Goal: Transaction & Acquisition: Book appointment/travel/reservation

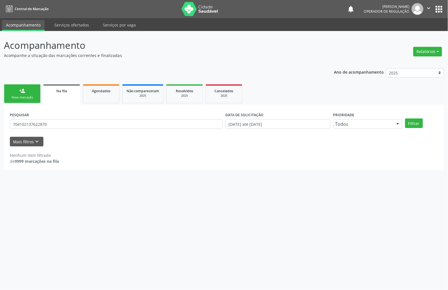
click at [63, 116] on div "PESQUISAR 704102137622870" at bounding box center [116, 121] width 216 height 22
drag, startPoint x: 63, startPoint y: 116, endPoint x: 63, endPoint y: 120, distance: 3.7
click at [63, 118] on div "PESQUISAR 704102137622870" at bounding box center [116, 121] width 216 height 22
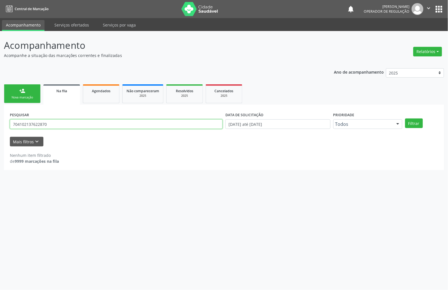
click at [63, 121] on input "704102137622870" at bounding box center [116, 124] width 213 height 10
type input "705008664694252"
click at [405, 118] on button "Filtrar" at bounding box center [414, 123] width 18 height 10
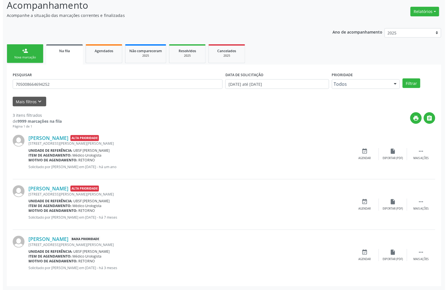
scroll to position [41, 0]
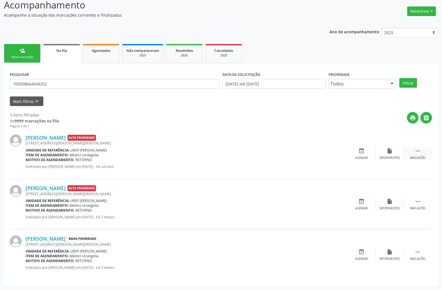
click at [419, 148] on icon "" at bounding box center [418, 151] width 6 height 6
click at [367, 148] on div "cancel Cancelar" at bounding box center [362, 154] width 28 height 12
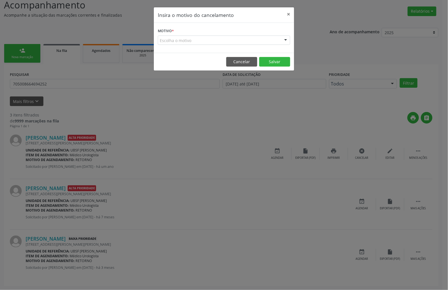
click at [255, 37] on div "Escolha o motivo" at bounding box center [224, 40] width 132 height 10
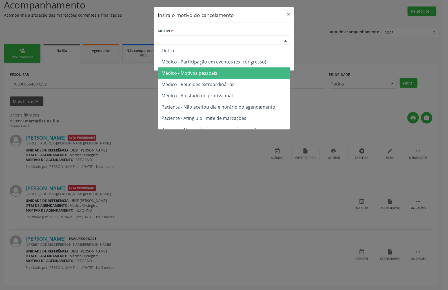
click at [246, 69] on span "Médico - Motivos pessoais" at bounding box center [224, 72] width 132 height 11
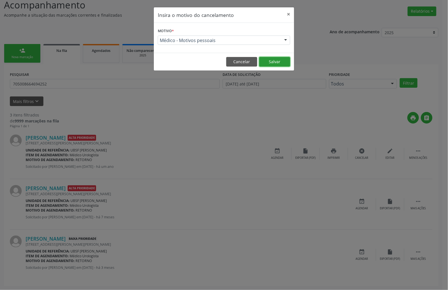
click at [274, 64] on button "Salvar" at bounding box center [274, 62] width 31 height 10
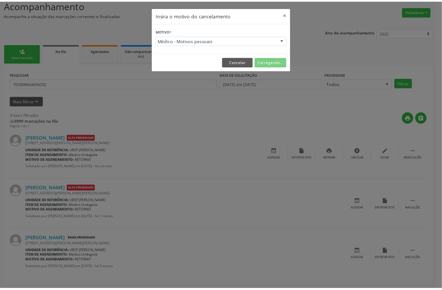
scroll to position [0, 0]
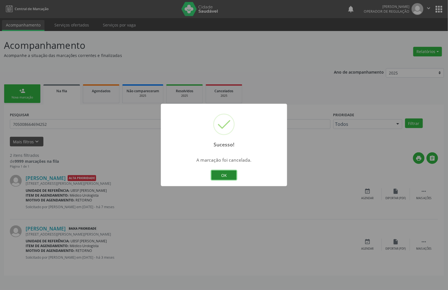
click at [230, 179] on button "OK" at bounding box center [223, 175] width 25 height 10
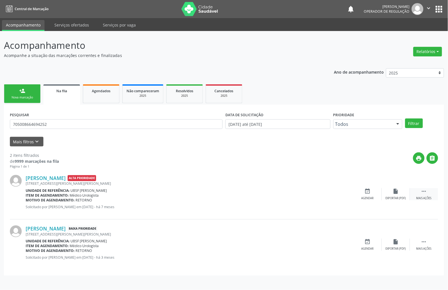
drag, startPoint x: 426, startPoint y: 192, endPoint x: 414, endPoint y: 196, distance: 13.2
click at [426, 192] on icon "" at bounding box center [424, 191] width 6 height 6
click at [366, 189] on icon "cancel" at bounding box center [368, 191] width 6 height 6
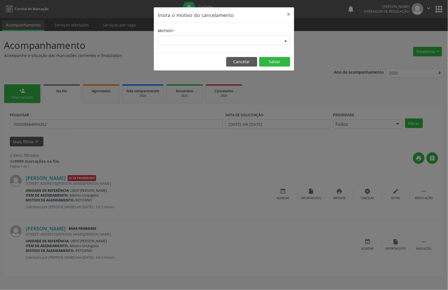
click at [259, 37] on div "Escolha o motivo" at bounding box center [224, 40] width 132 height 10
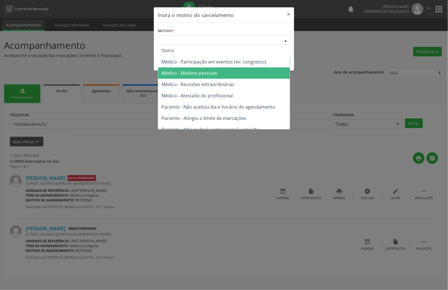
click at [232, 75] on span "Médico - Motivos pessoais" at bounding box center [224, 72] width 132 height 11
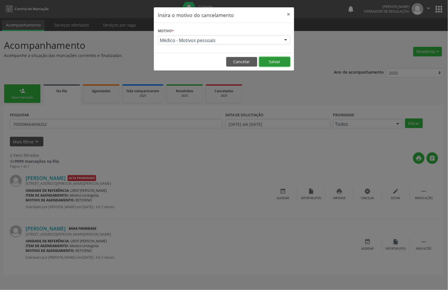
click at [275, 61] on button "Salvar" at bounding box center [274, 62] width 31 height 10
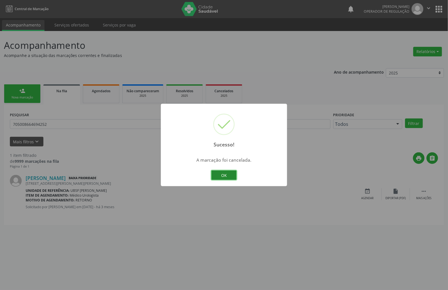
click at [229, 176] on button "OK" at bounding box center [223, 175] width 25 height 10
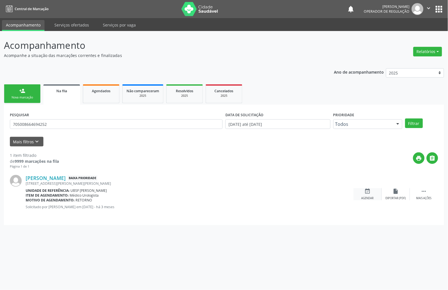
click at [370, 192] on icon "event_available" at bounding box center [368, 191] width 6 height 6
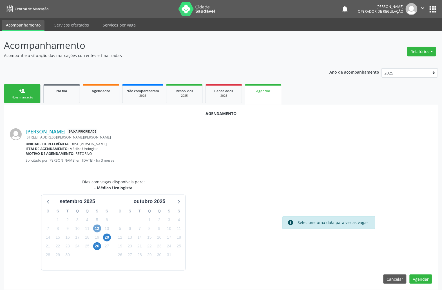
click at [94, 229] on span "12" at bounding box center [97, 228] width 8 height 8
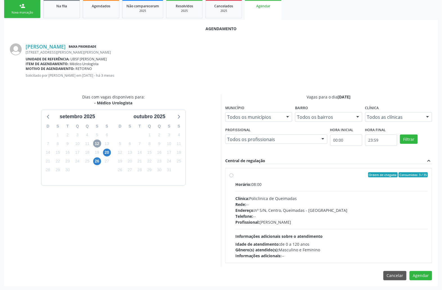
scroll to position [86, 0]
drag, startPoint x: 335, startPoint y: 227, endPoint x: 365, endPoint y: 241, distance: 33.3
click at [336, 228] on div "Horário: 08:00 Clínica: Policlinica de Queimadas Rede: -- Endereço: nº S/N, Cen…" at bounding box center [332, 219] width 193 height 77
click at [234, 177] on input "Ordem de chegada Consumidos: 3 / 35 Horário: 08:00 Clínica: Policlinica de Quei…" at bounding box center [232, 174] width 4 height 5
radio input "true"
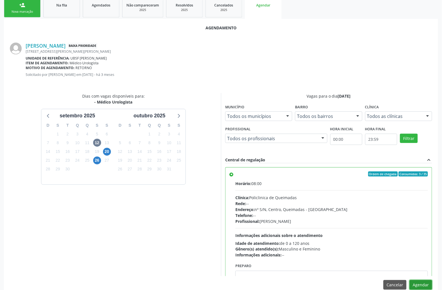
click at [423, 283] on button "Agendar" at bounding box center [421, 285] width 23 height 10
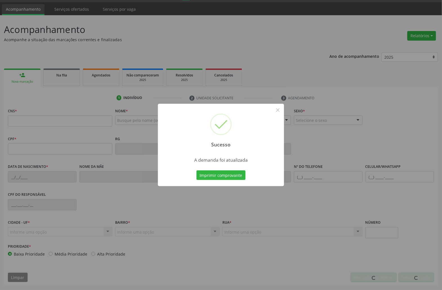
click at [197, 170] on button "Imprimir comprovante" at bounding box center [221, 175] width 49 height 10
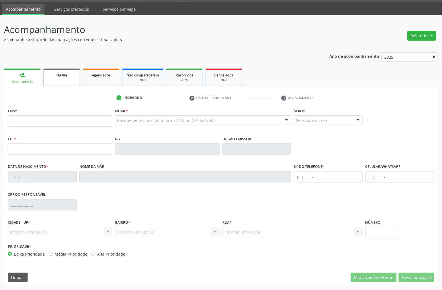
click at [67, 79] on link "Na fila" at bounding box center [61, 76] width 37 height 17
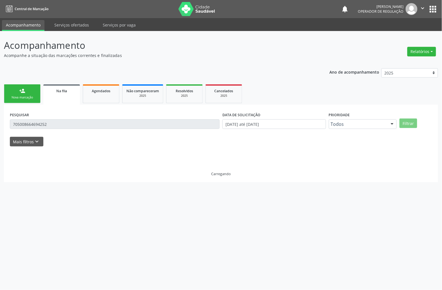
scroll to position [0, 0]
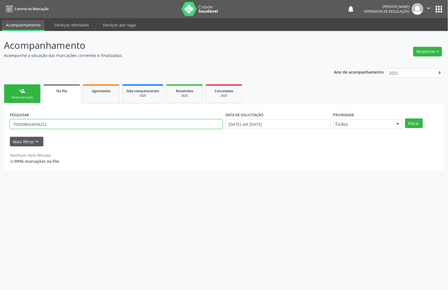
click at [40, 126] on input "705008664694252" at bounding box center [116, 124] width 213 height 10
type input "705207428463770"
click at [405, 118] on button "Filtrar" at bounding box center [414, 123] width 18 height 10
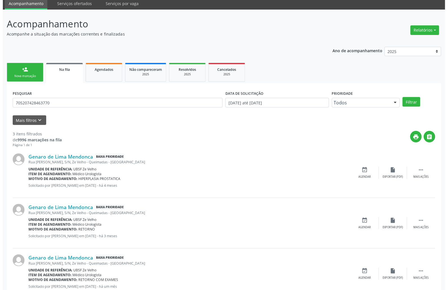
scroll to position [41, 0]
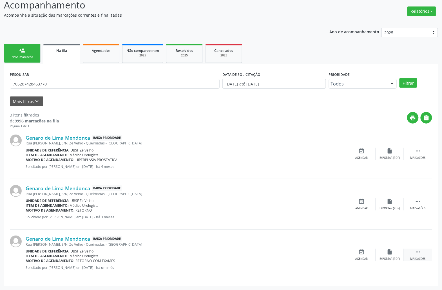
click at [415, 254] on icon "" at bounding box center [418, 251] width 6 height 6
click at [363, 252] on icon "cancel" at bounding box center [362, 251] width 6 height 6
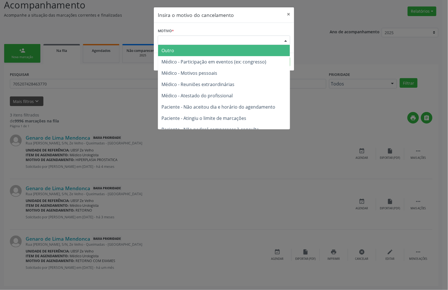
click at [234, 40] on div "Escolha o motivo" at bounding box center [224, 40] width 132 height 10
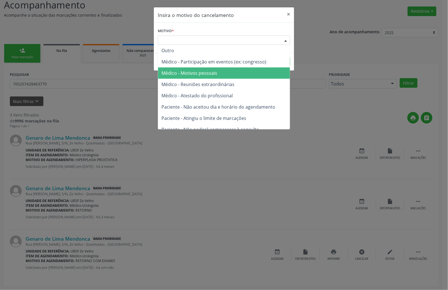
click at [221, 70] on span "Médico - Motivos pessoais" at bounding box center [224, 72] width 132 height 11
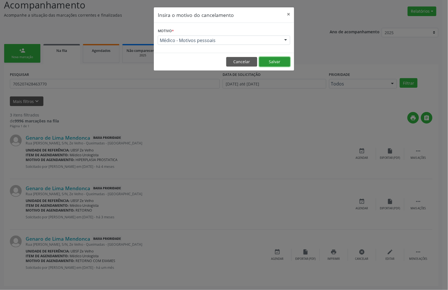
click at [269, 62] on button "Salvar" at bounding box center [274, 62] width 31 height 10
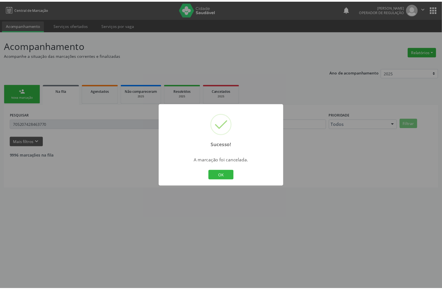
scroll to position [0, 0]
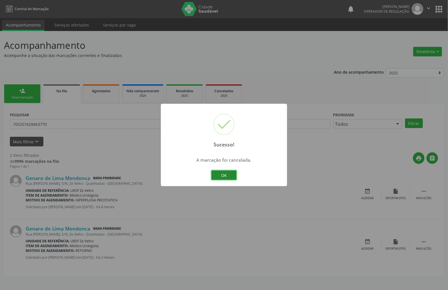
click at [235, 175] on button "OK" at bounding box center [223, 175] width 25 height 10
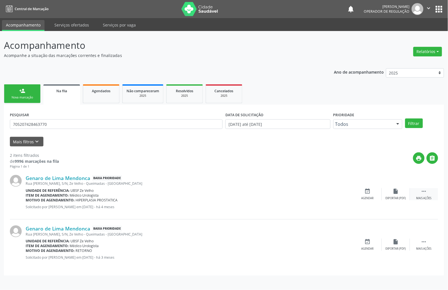
click at [426, 190] on icon "" at bounding box center [424, 191] width 6 height 6
click at [376, 197] on div "cancel Cancelar" at bounding box center [368, 194] width 28 height 12
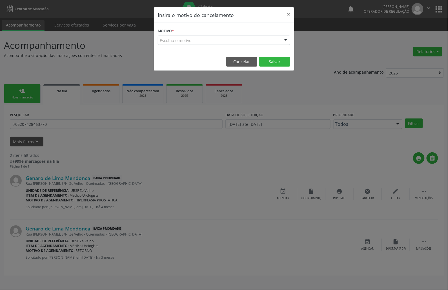
click at [248, 43] on div "Escolha o motivo" at bounding box center [224, 40] width 132 height 10
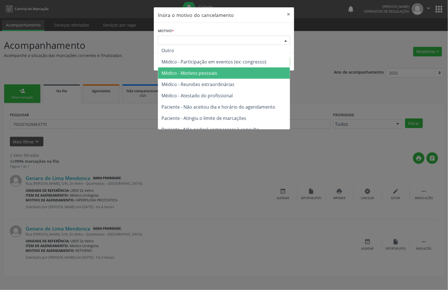
click at [236, 69] on span "Médico - Motivos pessoais" at bounding box center [224, 72] width 132 height 11
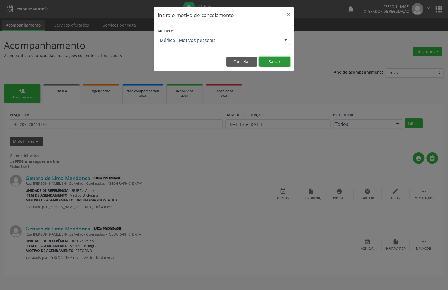
click at [282, 61] on button "Salvar" at bounding box center [274, 62] width 31 height 10
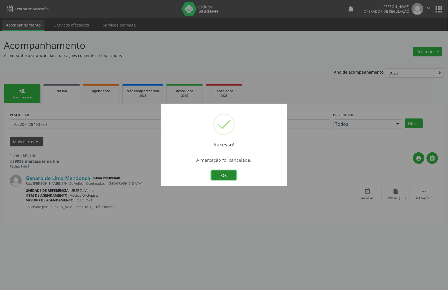
click at [234, 174] on button "OK" at bounding box center [223, 175] width 25 height 10
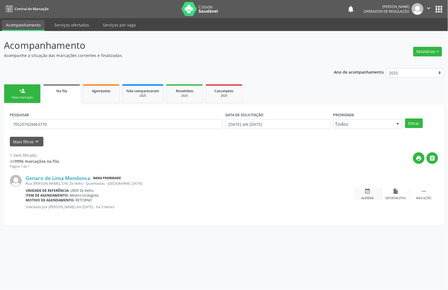
click at [368, 194] on div "event_available Agendar" at bounding box center [368, 194] width 28 height 12
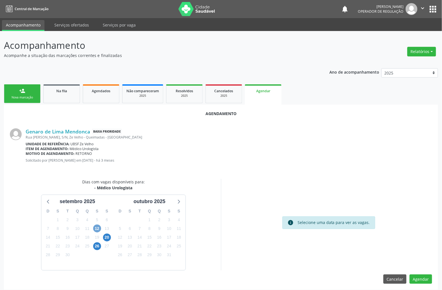
click at [99, 230] on span "12" at bounding box center [97, 228] width 8 height 8
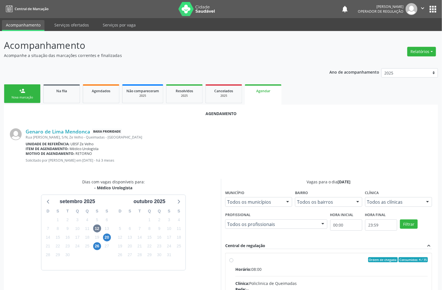
click at [250, 258] on div "Ordem de chegada Consumidos: 4 / 35" at bounding box center [332, 259] width 193 height 5
click at [234, 258] on input "Ordem de chegada Consumidos: 4 / 35 Horário: 08:00 Clínica: Policlinica de Quei…" at bounding box center [232, 259] width 4 height 5
radio input "true"
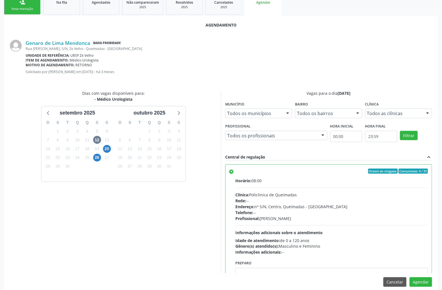
scroll to position [95, 0]
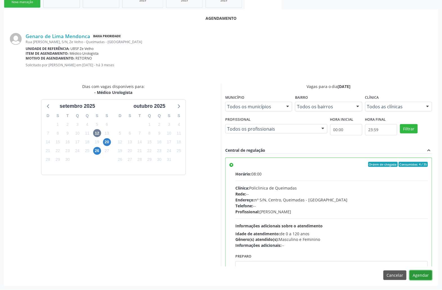
click at [430, 276] on button "Agendar" at bounding box center [421, 275] width 23 height 10
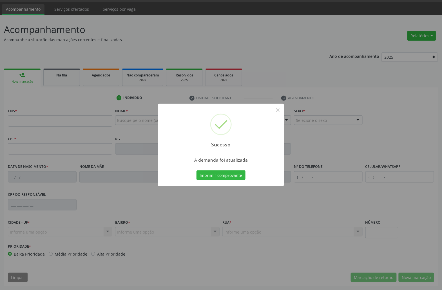
scroll to position [16, 0]
click at [212, 173] on button "Imprimir comprovante" at bounding box center [221, 175] width 49 height 10
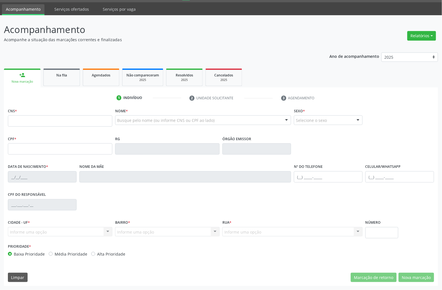
click at [59, 88] on div "1 Indivíduo 2 Unidade solicitante 3 Agendamento CNS * Nome * Busque pelo nome (…" at bounding box center [221, 186] width 434 height 198
click at [52, 81] on link "Na fila" at bounding box center [61, 76] width 37 height 17
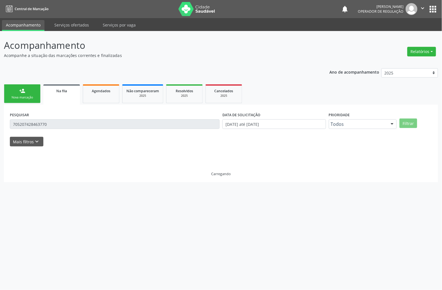
scroll to position [0, 0]
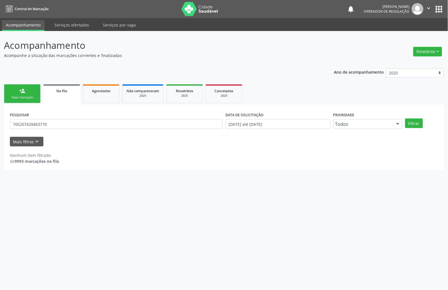
click at [32, 134] on form "PESQUISAR 705207428463770 DATA DE SOLICITAÇÃO [DATE] até [DATE] Prioridade Todo…" at bounding box center [224, 128] width 428 height 36
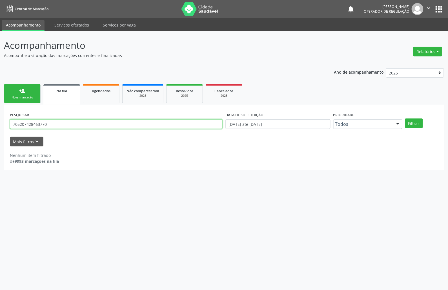
click at [34, 126] on input "705207428463770" at bounding box center [116, 124] width 213 height 10
type input "704107116318077"
click at [405, 118] on button "Filtrar" at bounding box center [414, 123] width 18 height 10
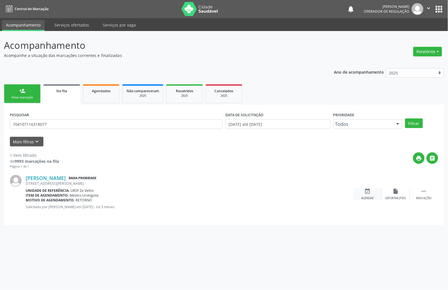
click at [369, 190] on icon "event_available" at bounding box center [368, 191] width 6 height 6
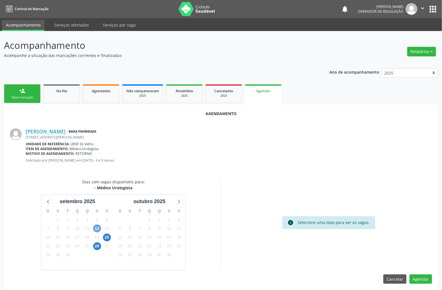
click at [96, 226] on span "12" at bounding box center [97, 228] width 8 height 8
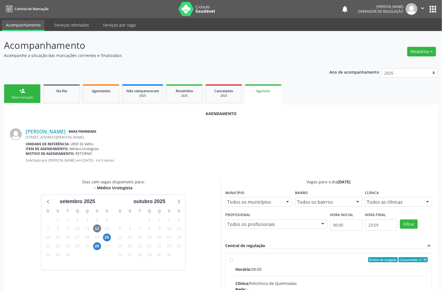
drag, startPoint x: 301, startPoint y: 267, endPoint x: 251, endPoint y: 220, distance: 68.6
click at [300, 266] on div "Horário: 08:00" at bounding box center [332, 269] width 193 height 6
click at [234, 262] on input "Ordem de chegada Consumidos: 5 / 35 Horário: 08:00 Clínica: Policlinica de Quei…" at bounding box center [232, 259] width 4 height 5
radio input "true"
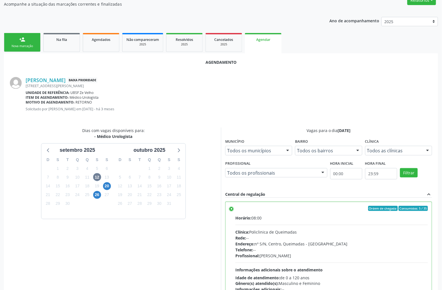
scroll to position [95, 0]
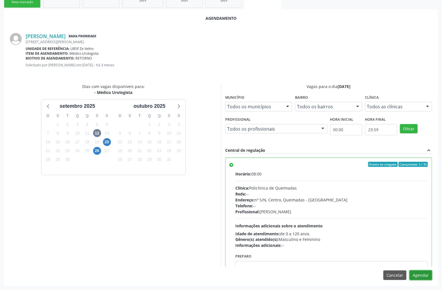
click at [425, 277] on button "Agendar" at bounding box center [421, 275] width 23 height 10
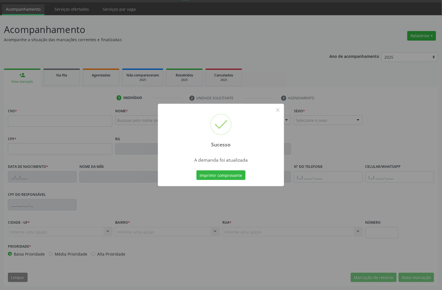
scroll to position [16, 0]
click at [219, 179] on button "Imprimir comprovante" at bounding box center [221, 175] width 49 height 10
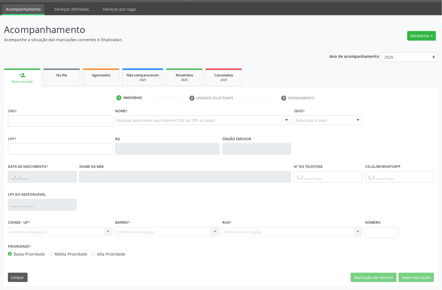
click at [33, 77] on link "person_add Nova marcação" at bounding box center [22, 77] width 37 height 19
click at [73, 77] on div "Na fila" at bounding box center [62, 75] width 28 height 6
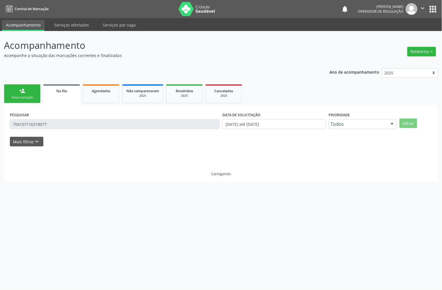
scroll to position [0, 0]
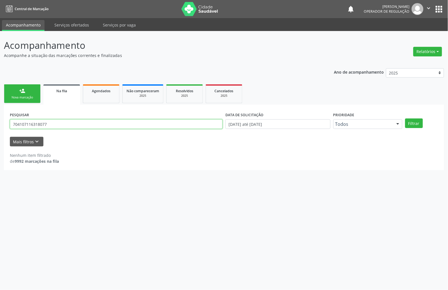
click at [52, 125] on input "704107116318077" at bounding box center [116, 124] width 213 height 10
type input "702403517657228"
click at [405, 118] on button "Filtrar" at bounding box center [414, 123] width 18 height 10
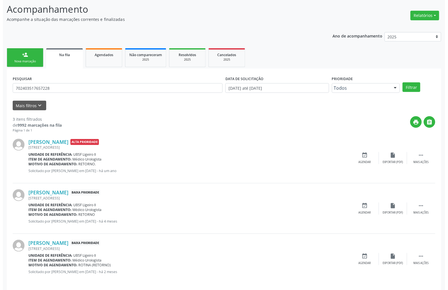
scroll to position [41, 0]
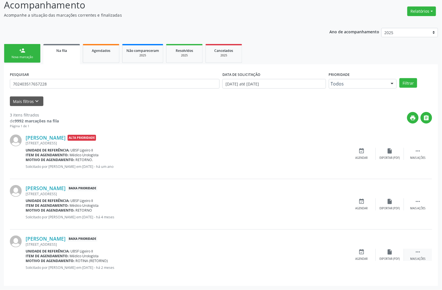
click at [415, 254] on div " Mais ações" at bounding box center [418, 254] width 28 height 12
click at [365, 254] on icon "cancel" at bounding box center [362, 251] width 6 height 6
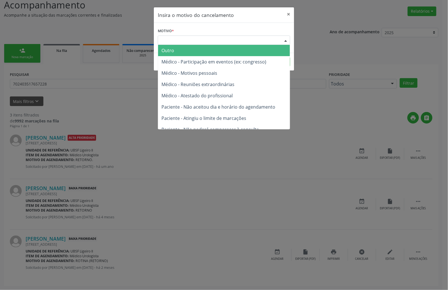
drag, startPoint x: 258, startPoint y: 40, endPoint x: 257, endPoint y: 51, distance: 11.0
click at [258, 42] on div "Escolha o motivo" at bounding box center [224, 40] width 132 height 10
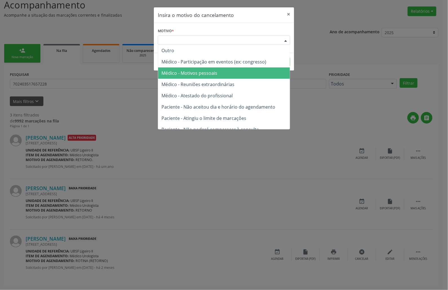
click at [255, 72] on span "Médico - Motivos pessoais" at bounding box center [224, 72] width 132 height 11
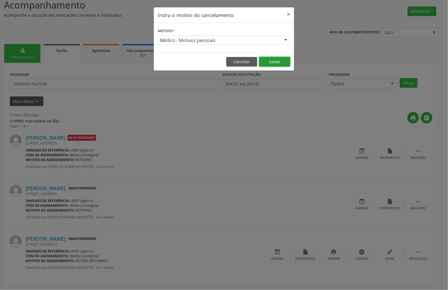
click at [275, 60] on button "Salvar" at bounding box center [274, 62] width 31 height 10
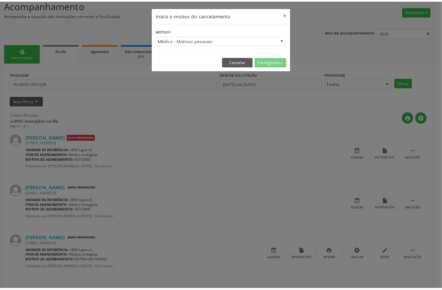
scroll to position [0, 0]
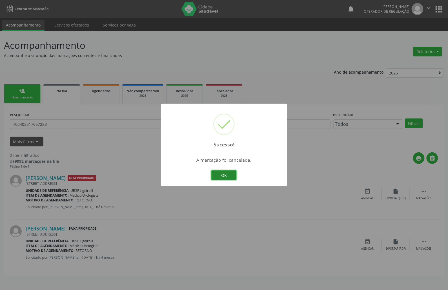
click at [229, 173] on button "OK" at bounding box center [223, 175] width 25 height 10
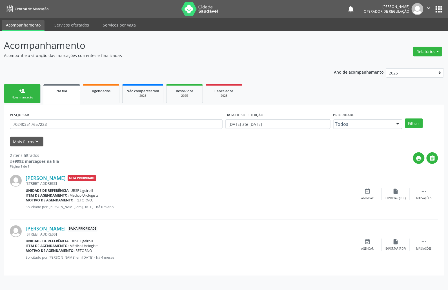
click at [428, 255] on div "[PERSON_NAME] Baixa Prioridade [STREET_ADDRESS] Unidade de referência: UBSF Lig…" at bounding box center [224, 244] width 428 height 50
click at [425, 248] on div "Mais ações" at bounding box center [423, 248] width 15 height 4
click at [365, 244] on icon "cancel" at bounding box center [368, 241] width 6 height 6
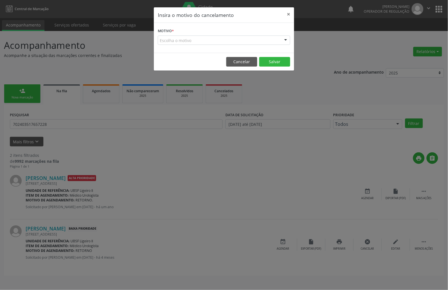
drag, startPoint x: 245, startPoint y: 36, endPoint x: 238, endPoint y: 59, distance: 23.6
click at [245, 37] on div "Escolha o motivo" at bounding box center [224, 40] width 132 height 10
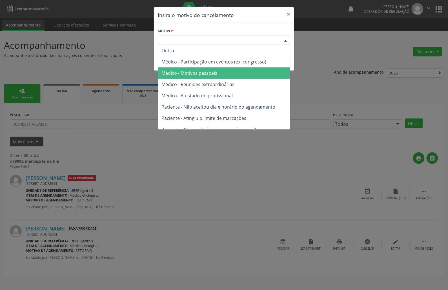
drag, startPoint x: 227, startPoint y: 69, endPoint x: 234, endPoint y: 70, distance: 7.1
click at [227, 69] on span "Médico - Motivos pessoais" at bounding box center [224, 72] width 132 height 11
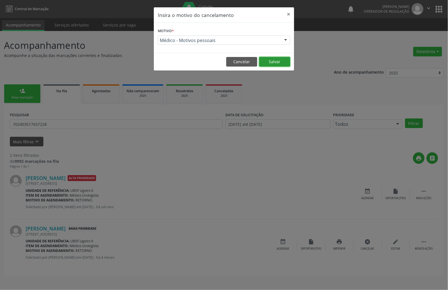
click at [272, 62] on button "Salvar" at bounding box center [274, 62] width 31 height 10
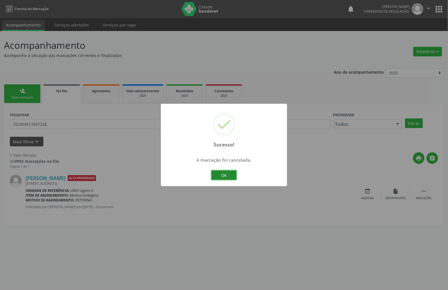
click at [229, 175] on button "OK" at bounding box center [223, 175] width 25 height 10
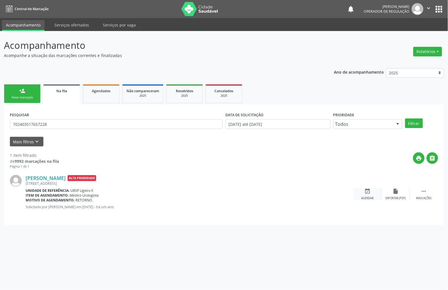
click at [365, 194] on div "event_available Agendar" at bounding box center [368, 194] width 28 height 12
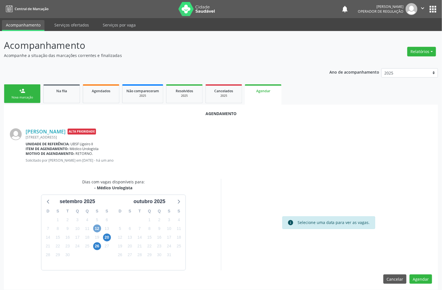
click at [99, 227] on span "12" at bounding box center [97, 228] width 8 height 8
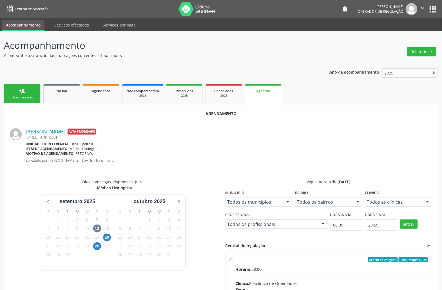
drag, startPoint x: 336, startPoint y: 261, endPoint x: 220, endPoint y: 200, distance: 131.0
click at [335, 261] on div "Ordem de chegada Consumidos: 6 / 35" at bounding box center [332, 259] width 193 height 5
click at [234, 261] on input "Ordem de chegada Consumidos: 6 / 35 Horário: 08:00 Clínica: Policlinica de Quei…" at bounding box center [232, 259] width 4 height 5
radio input "true"
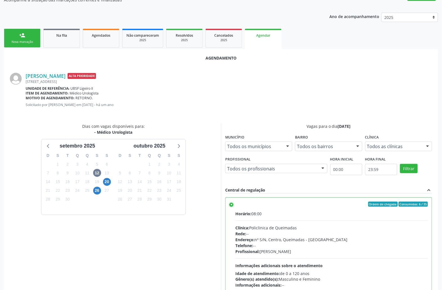
scroll to position [95, 0]
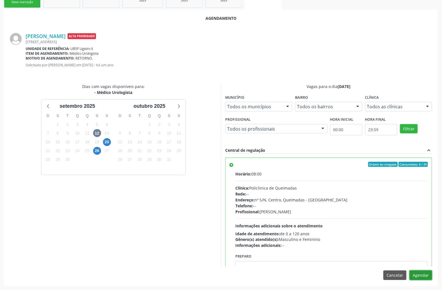
click at [422, 275] on button "Agendar" at bounding box center [421, 275] width 23 height 10
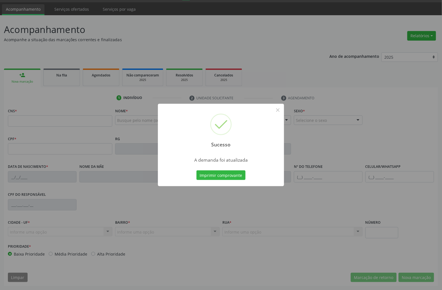
scroll to position [16, 0]
click at [220, 171] on button "Imprimir comprovante" at bounding box center [221, 175] width 49 height 10
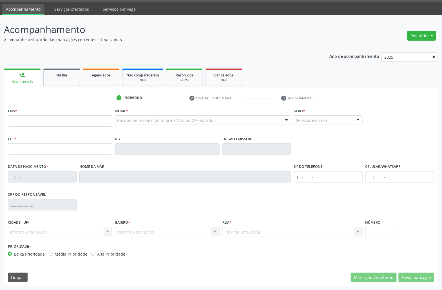
drag, startPoint x: 46, startPoint y: 68, endPoint x: 51, endPoint y: 77, distance: 10.7
click at [46, 69] on link "Na fila" at bounding box center [61, 76] width 37 height 17
click at [50, 72] on div "Ano de acompanhamento 2025 2024 2023 2022 2021 person_add Nova marcação Na fila…" at bounding box center [221, 166] width 434 height 237
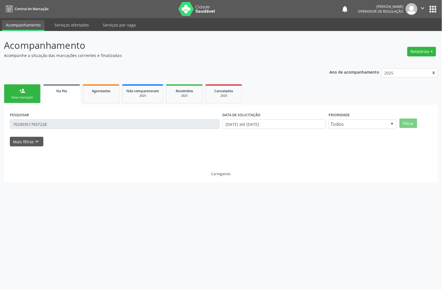
scroll to position [0, 0]
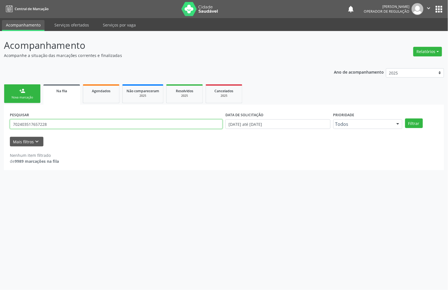
click at [48, 125] on input "702403517657228" at bounding box center [116, 124] width 213 height 10
type input "700002298607405"
click at [405, 118] on button "Filtrar" at bounding box center [414, 123] width 18 height 10
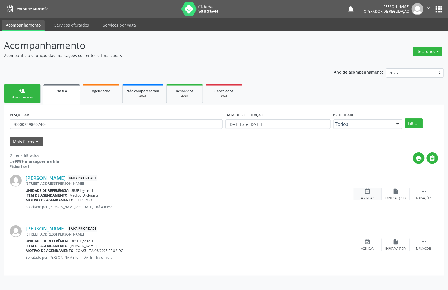
click at [368, 194] on div "event_available Agendar" at bounding box center [368, 194] width 28 height 12
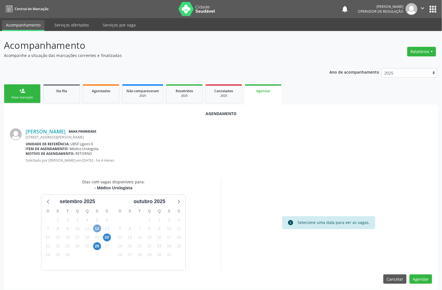
click at [100, 229] on span "12" at bounding box center [97, 228] width 8 height 8
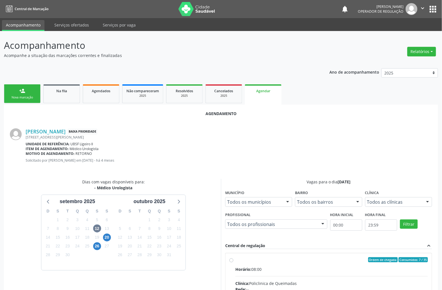
click at [234, 262] on input "Ordem de chegada Consumidos: 7 / 35 Horário: 08:00 Clínica: Policlinica de Quei…" at bounding box center [232, 259] width 4 height 5
radio input "true"
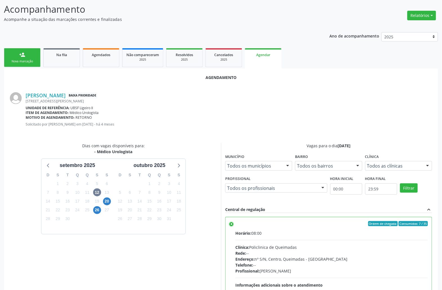
scroll to position [95, 0]
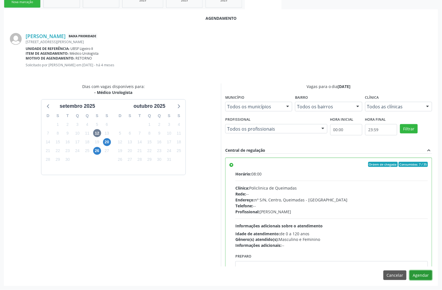
click at [424, 274] on button "Agendar" at bounding box center [421, 275] width 23 height 10
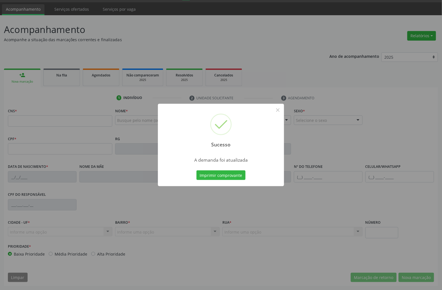
scroll to position [16, 0]
click at [234, 174] on button "Imprimir comprovante" at bounding box center [221, 175] width 49 height 10
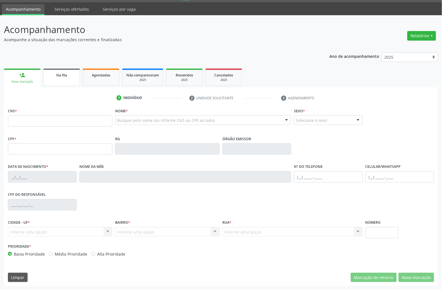
click at [48, 79] on link "Na fila" at bounding box center [61, 76] width 37 height 17
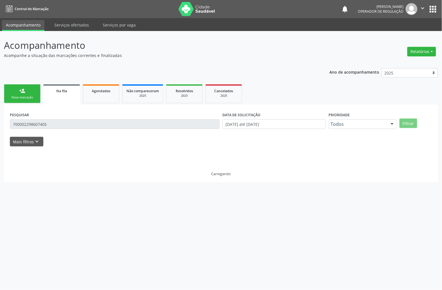
scroll to position [0, 0]
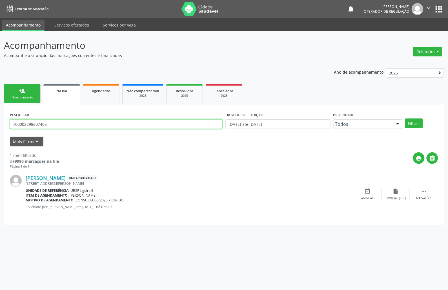
click at [85, 123] on input "700002298607405" at bounding box center [116, 124] width 213 height 10
type input "709203293616735"
click at [405, 118] on button "Filtrar" at bounding box center [414, 123] width 18 height 10
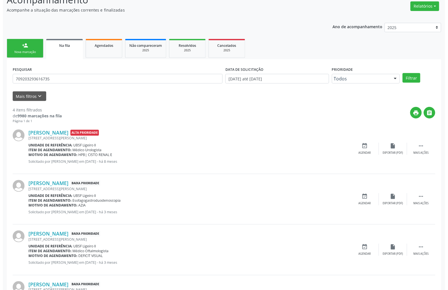
scroll to position [91, 0]
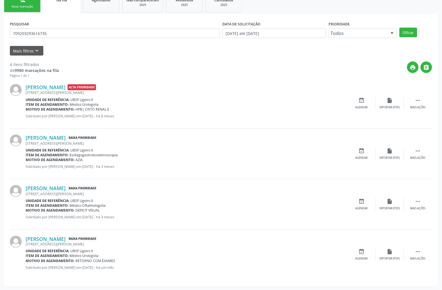
click at [418, 109] on div "[PERSON_NAME] Alta Prioridade [STREET_ADDRESS][PERSON_NAME] Unidade de referênc…" at bounding box center [221, 103] width 423 height 50
click at [417, 98] on icon "" at bounding box center [418, 100] width 6 height 6
click at [360, 102] on icon "cancel" at bounding box center [362, 100] width 6 height 6
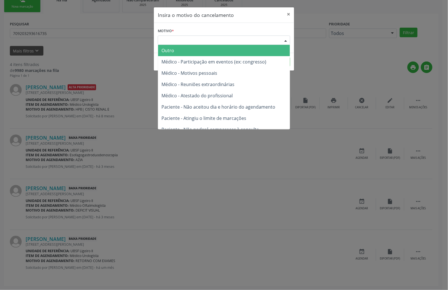
drag, startPoint x: 276, startPoint y: 36, endPoint x: 264, endPoint y: 63, distance: 30.0
click at [276, 38] on div "Escolha o motivo" at bounding box center [224, 40] width 132 height 10
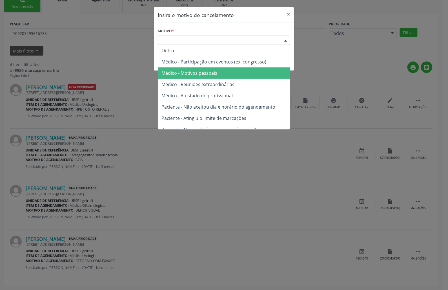
click at [259, 77] on span "Médico - Motivos pessoais" at bounding box center [224, 72] width 132 height 11
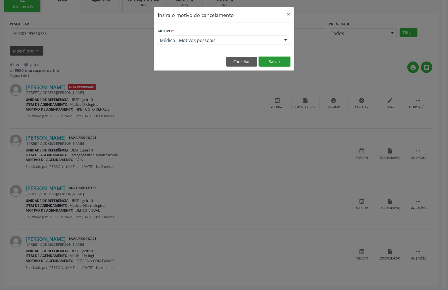
click at [272, 61] on button "Salvar" at bounding box center [274, 62] width 31 height 10
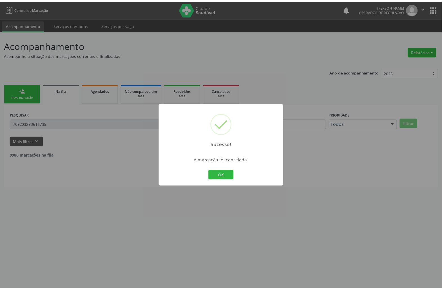
scroll to position [0, 0]
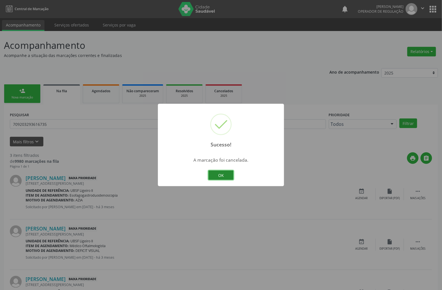
click at [230, 173] on button "OK" at bounding box center [220, 175] width 25 height 10
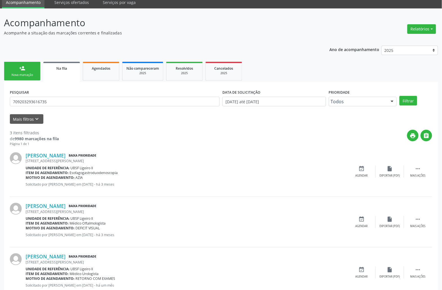
scroll to position [41, 0]
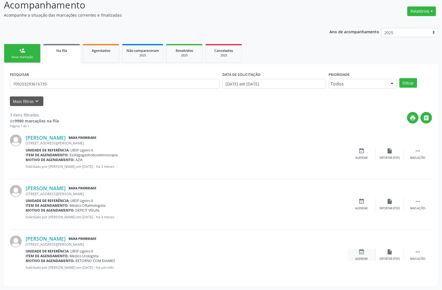
click at [358, 250] on div "event_available Agendar" at bounding box center [362, 254] width 28 height 12
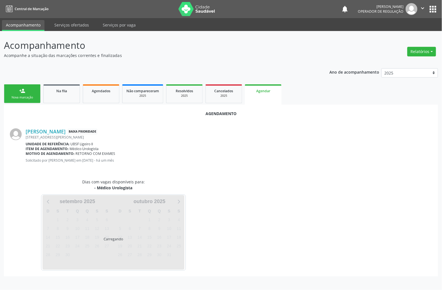
scroll to position [0, 0]
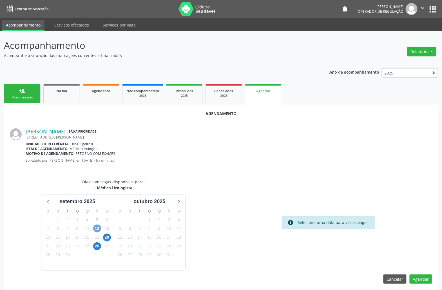
click at [95, 231] on span "12" at bounding box center [97, 228] width 8 height 8
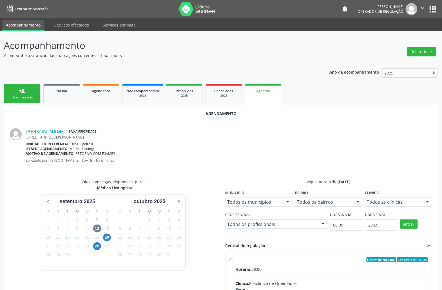
drag, startPoint x: 286, startPoint y: 274, endPoint x: 183, endPoint y: 194, distance: 131.2
click at [234, 262] on input "Ordem de chegada Consumidos: 10 / 35 Horário: 08:00 Clínica: Policlinica de Que…" at bounding box center [232, 259] width 4 height 5
radio input "true"
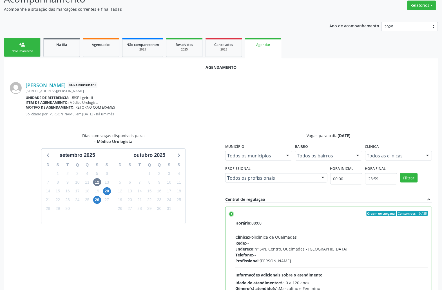
scroll to position [95, 0]
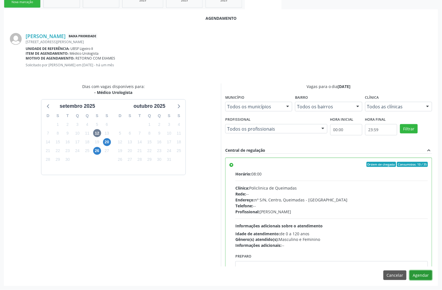
click at [427, 273] on button "Agendar" at bounding box center [421, 275] width 23 height 10
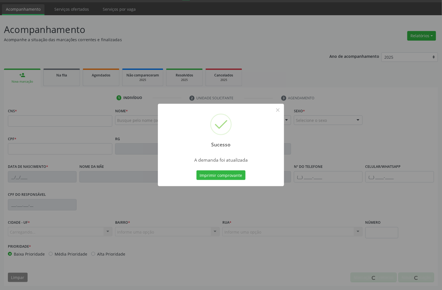
scroll to position [16, 0]
click at [238, 176] on button "Imprimir comprovante" at bounding box center [221, 175] width 49 height 10
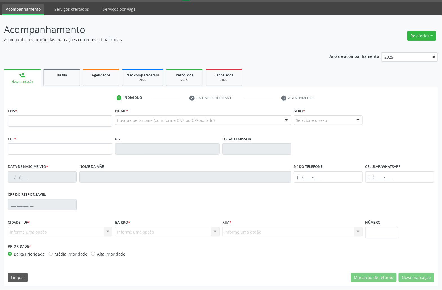
click at [95, 114] on div "Sucesso × A demanda foi atualizada Imprimir comprovante Cancel" at bounding box center [221, 145] width 442 height 290
click at [66, 73] on div "Sucesso × A demanda foi atualizada Imprimir comprovante Cancel" at bounding box center [221, 145] width 442 height 290
